Goal: Task Accomplishment & Management: Manage account settings

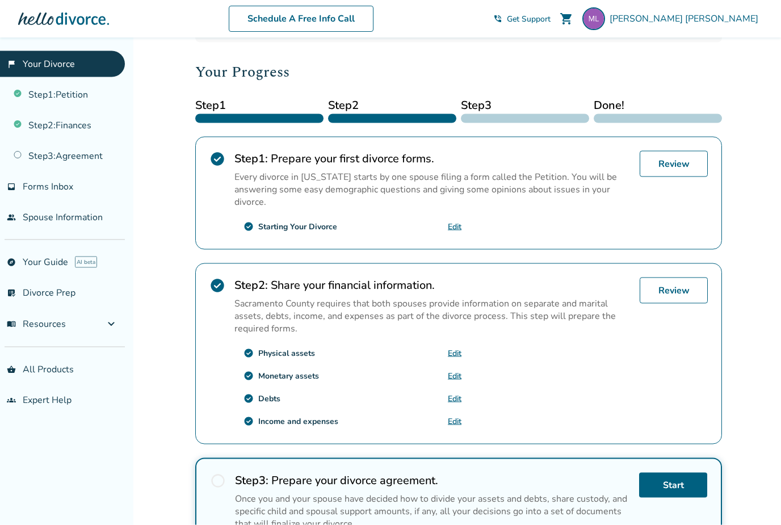
scroll to position [124, 0]
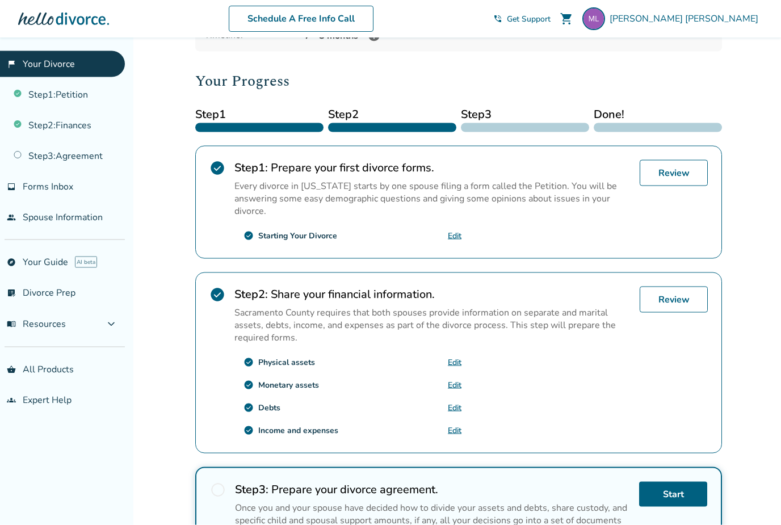
click at [448, 241] on link "Edit" at bounding box center [455, 235] width 14 height 11
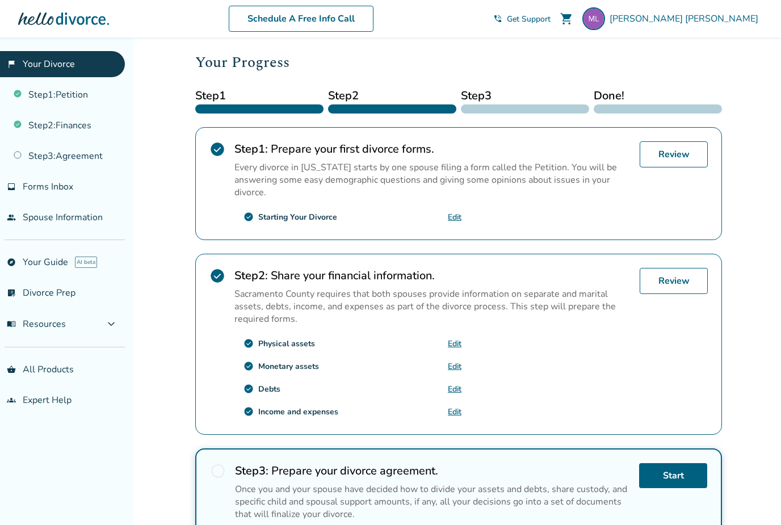
click at [66, 192] on span "Forms Inbox" at bounding box center [48, 186] width 50 height 12
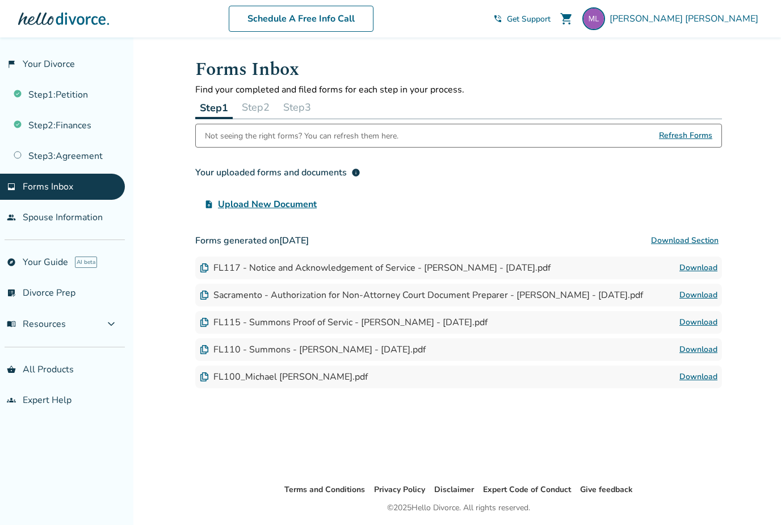
click at [79, 221] on link "people Spouse Information" at bounding box center [62, 217] width 125 height 26
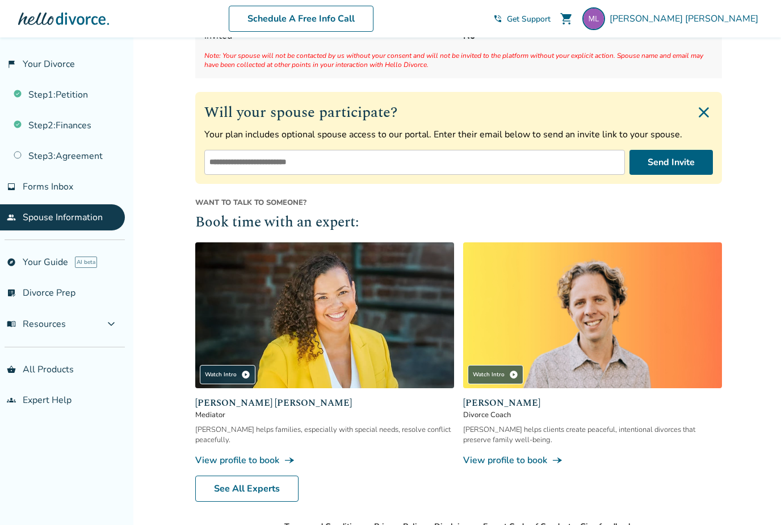
scroll to position [166, 0]
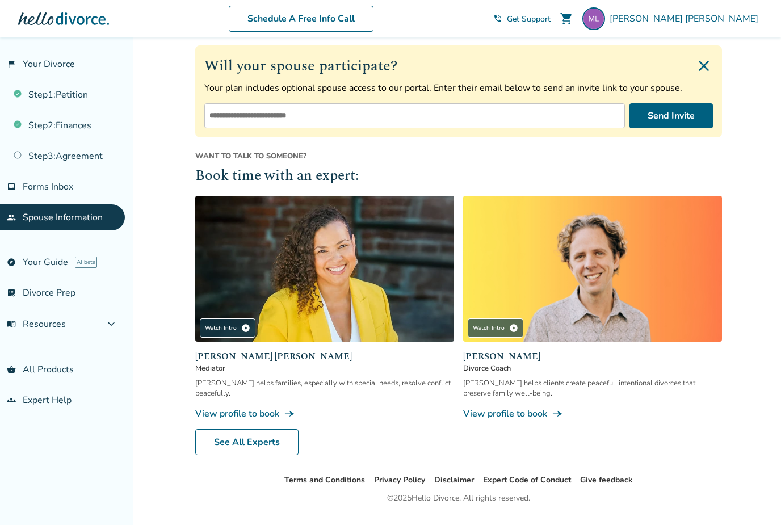
click at [71, 300] on link "list_alt_check Divorce Prep" at bounding box center [62, 293] width 125 height 26
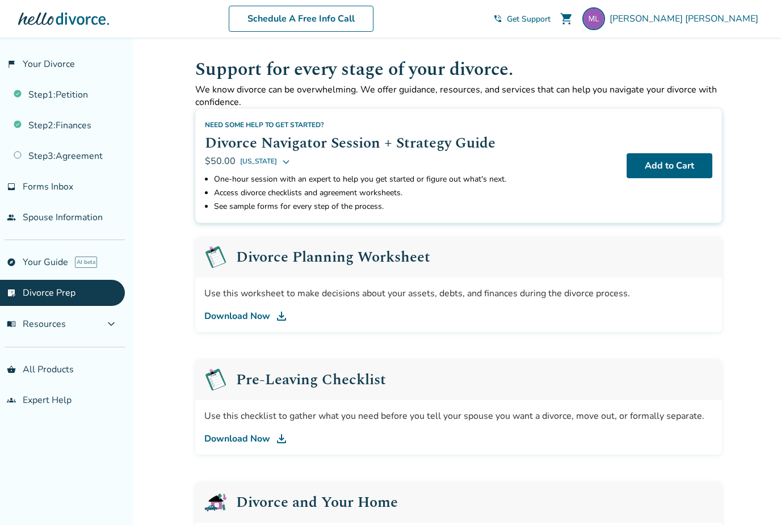
click at [106, 322] on button "menu_book Resources expand_more" at bounding box center [62, 323] width 125 height 27
click at [66, 188] on span "Forms Inbox" at bounding box center [48, 186] width 50 height 12
